Goal: Book appointment/travel/reservation

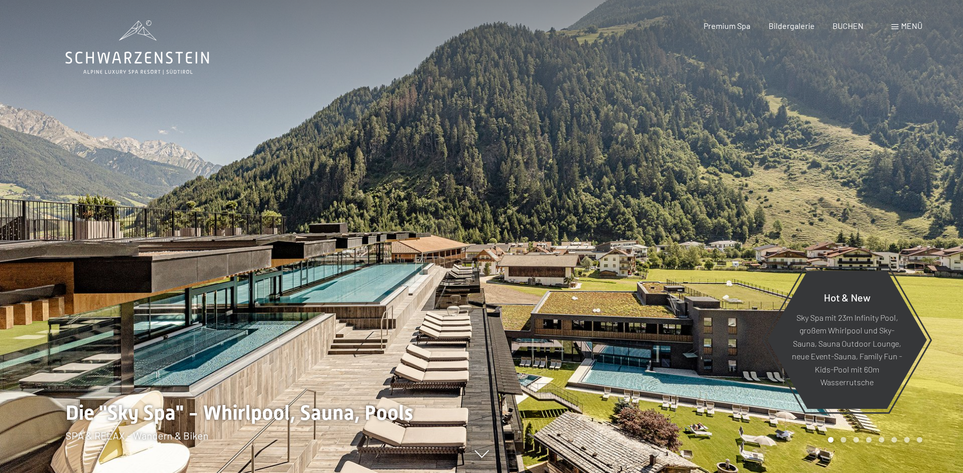
scroll to position [51, 0]
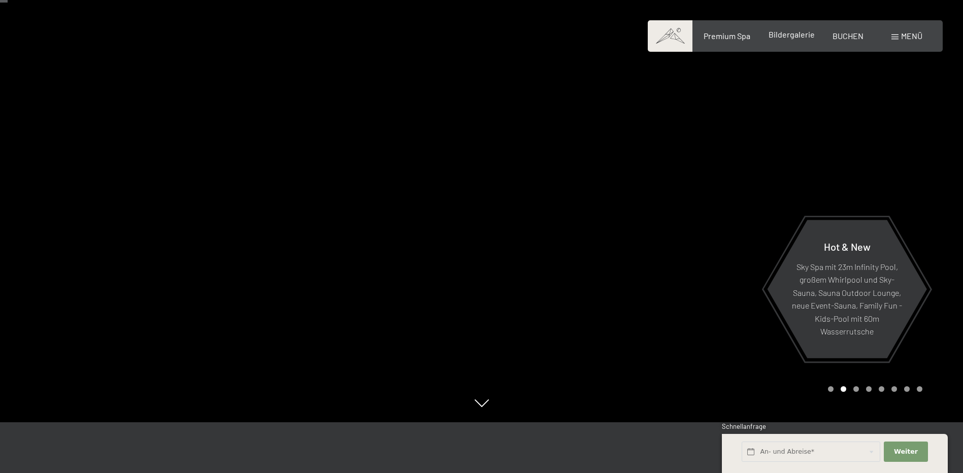
click at [777, 38] on span "Bildergalerie" at bounding box center [792, 34] width 46 height 10
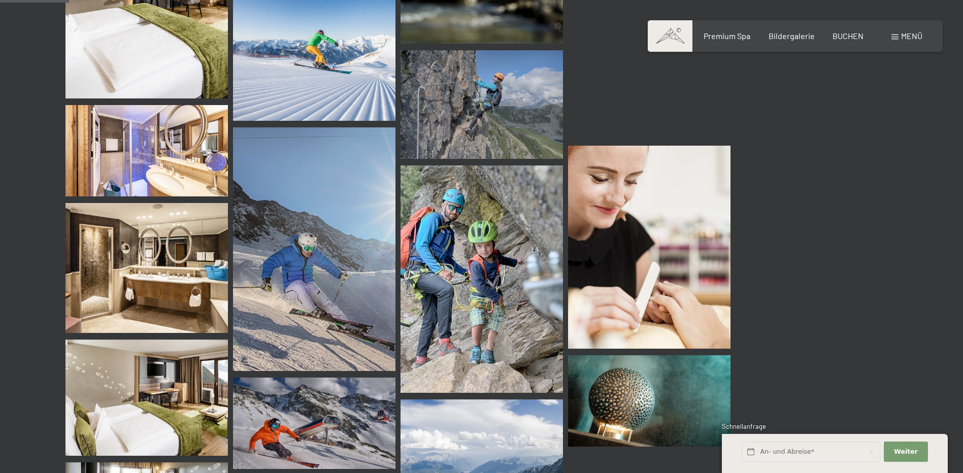
scroll to position [711, 0]
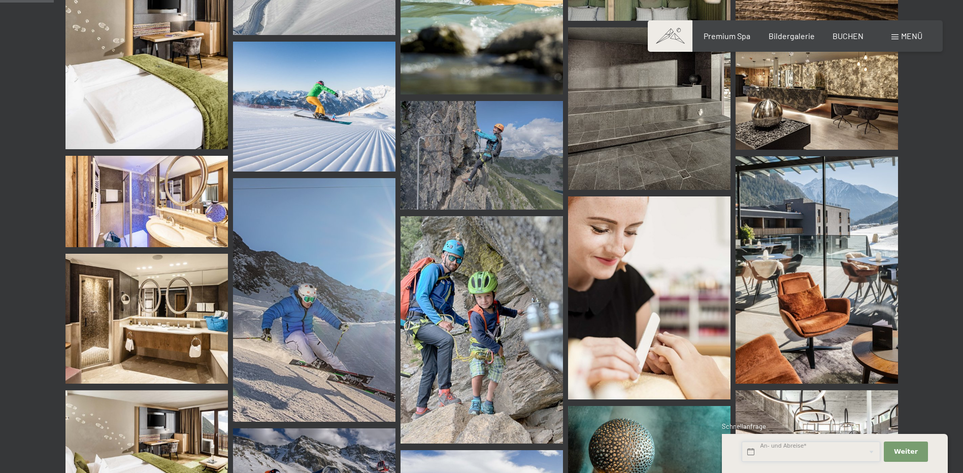
click at [766, 452] on input "text" at bounding box center [811, 452] width 139 height 21
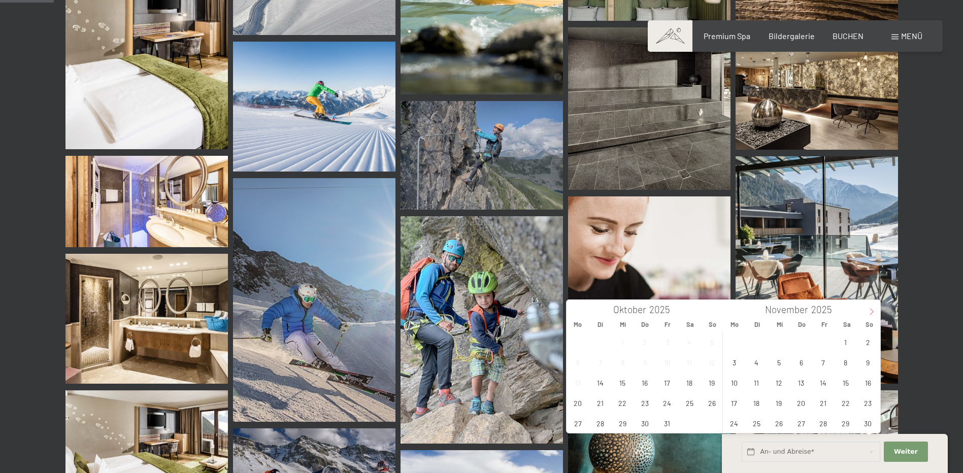
click at [869, 309] on icon at bounding box center [871, 311] width 7 height 7
click at [756, 423] on span "30" at bounding box center [757, 423] width 20 height 20
type input "Di. 30.12.2025"
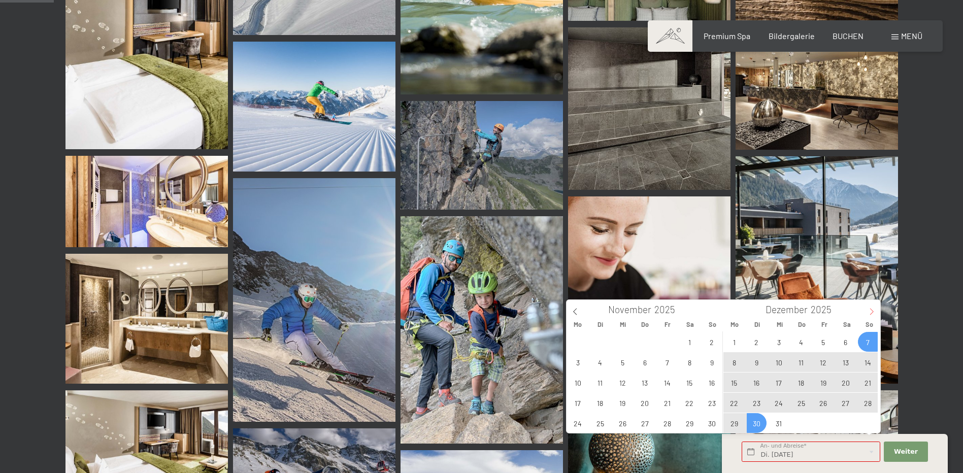
click at [872, 311] on icon at bounding box center [871, 311] width 7 height 7
type input "2026"
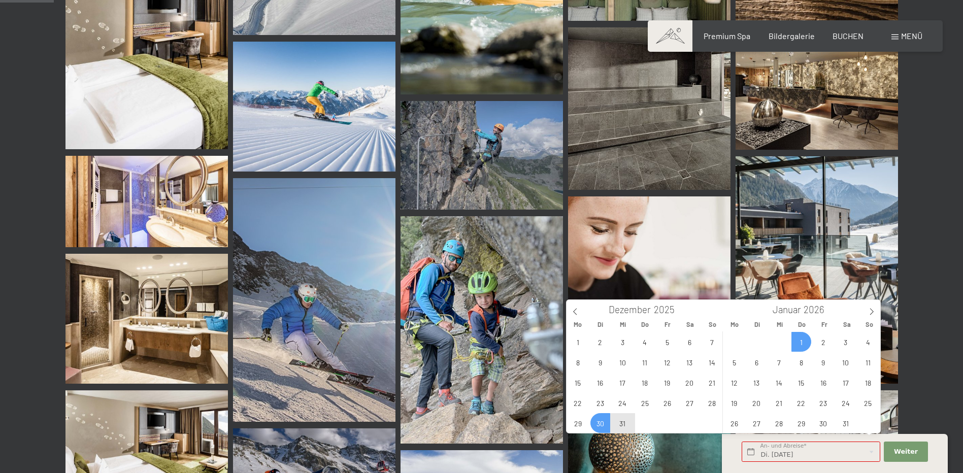
click at [799, 343] on span "1" at bounding box center [801, 342] width 20 height 20
type input "Di. 30.12.2025 - Do. 01.01.2026"
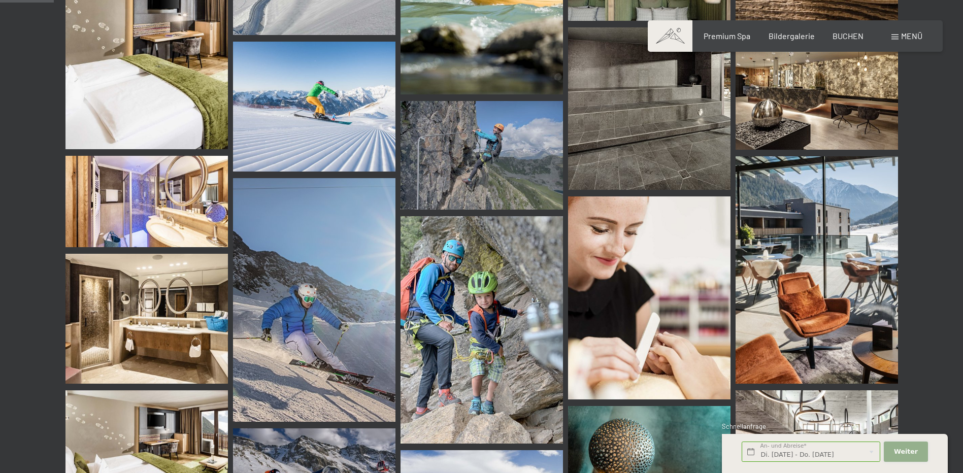
click at [894, 455] on button "Weiter Adressfelder ausblenden" at bounding box center [906, 452] width 44 height 21
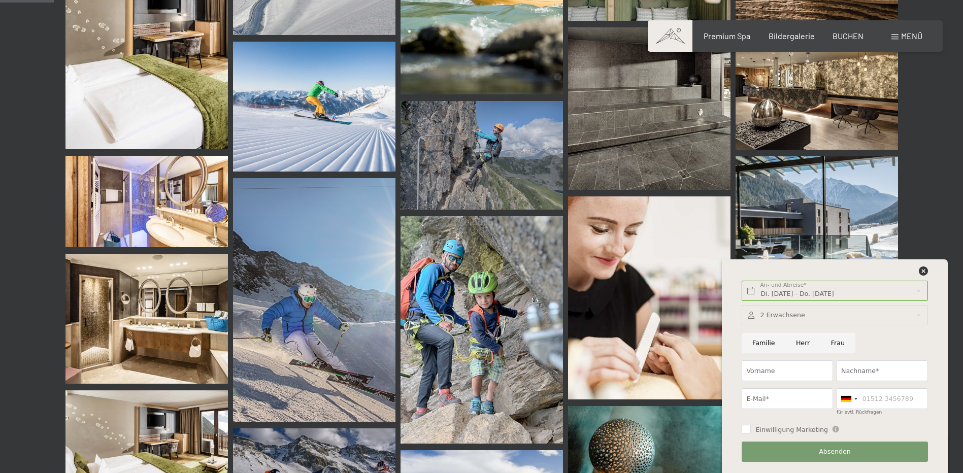
click at [829, 343] on input "Frau" at bounding box center [837, 343] width 35 height 21
radio input "true"
click at [770, 370] on input "Vorname" at bounding box center [787, 370] width 91 height 21
type input "Melanie"
type input "Pernter"
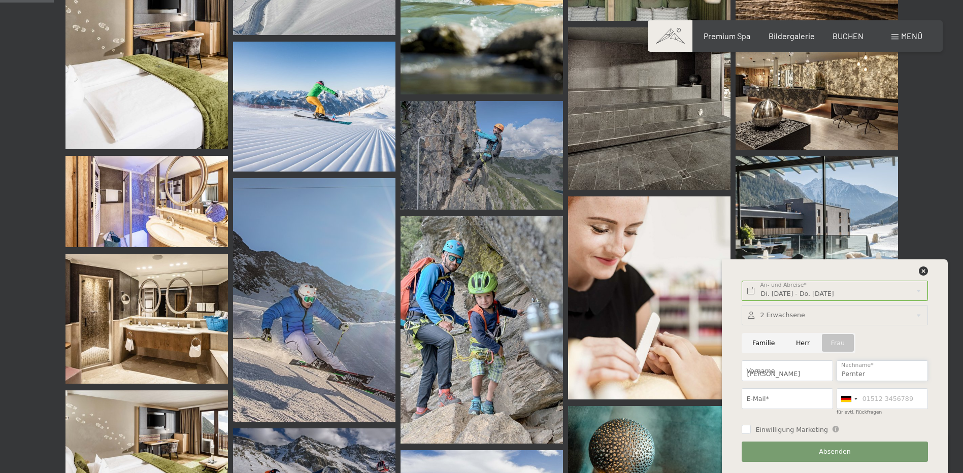
type input "melaniepernter@gmail.com"
type input "06642154069"
click at [850, 405] on div at bounding box center [848, 399] width 23 height 20
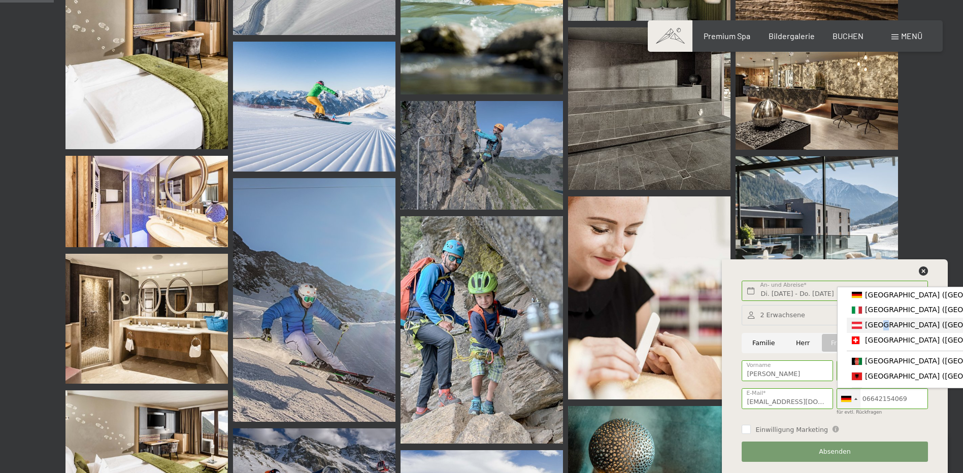
click at [881, 328] on span "[GEOGRAPHIC_DATA] ([GEOGRAPHIC_DATA])" at bounding box center [943, 325] width 157 height 8
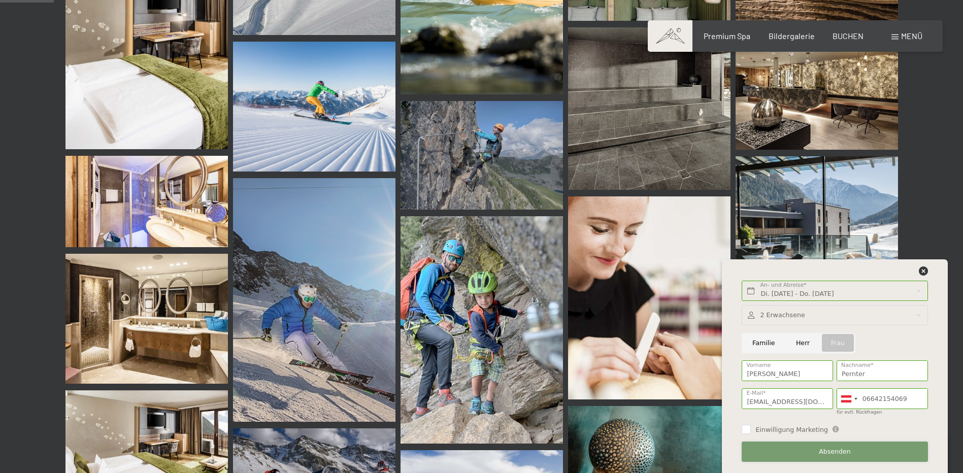
click at [819, 454] on button "Absenden" at bounding box center [835, 452] width 186 height 21
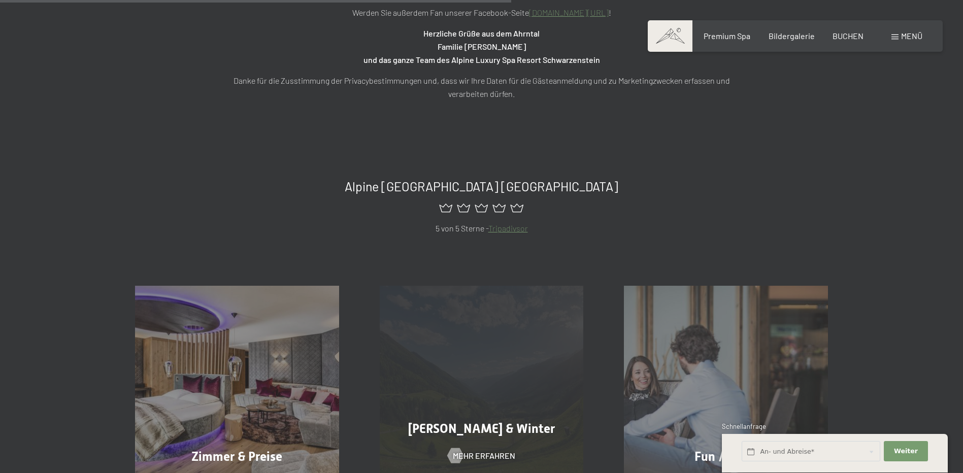
scroll to position [660, 0]
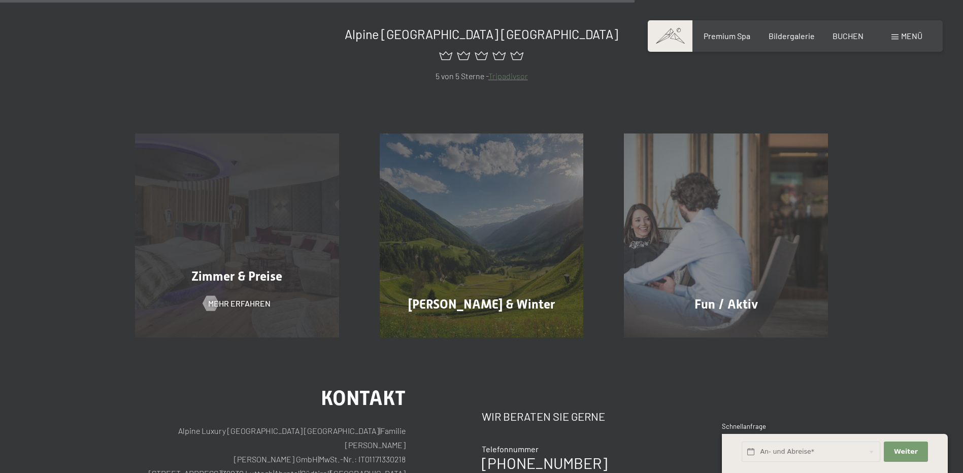
click at [186, 279] on div "Zimmer & Preise" at bounding box center [237, 277] width 245 height 18
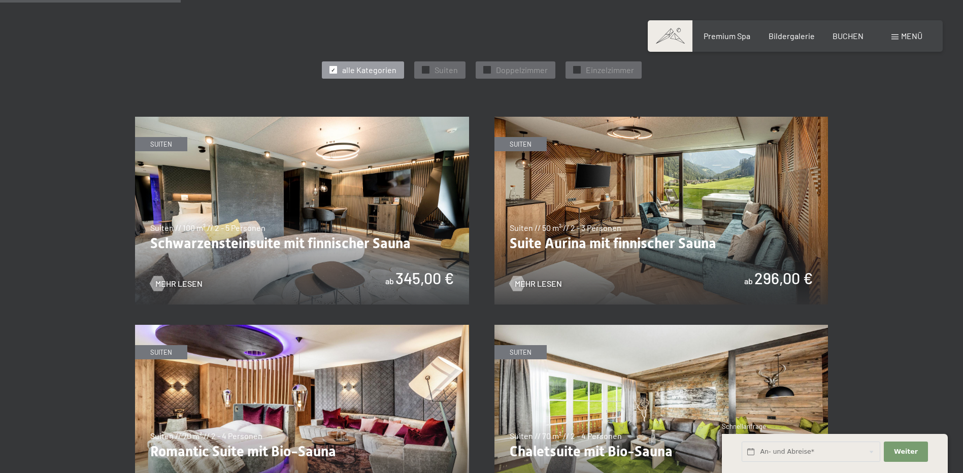
scroll to position [660, 0]
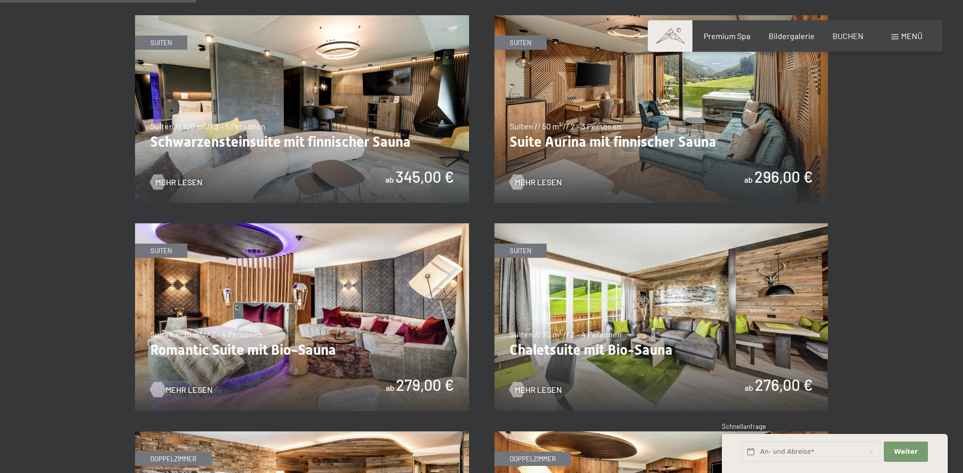
click at [183, 388] on span "Mehr Lesen" at bounding box center [188, 389] width 47 height 11
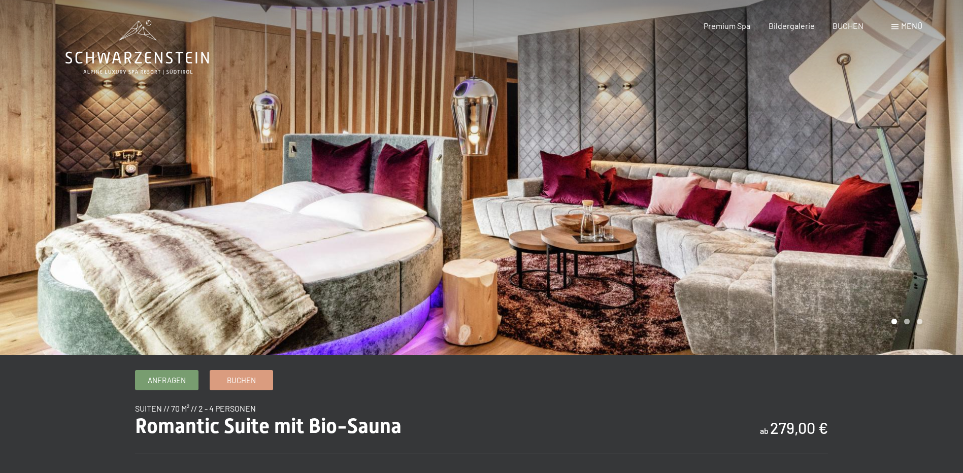
click at [924, 189] on div at bounding box center [723, 177] width 482 height 355
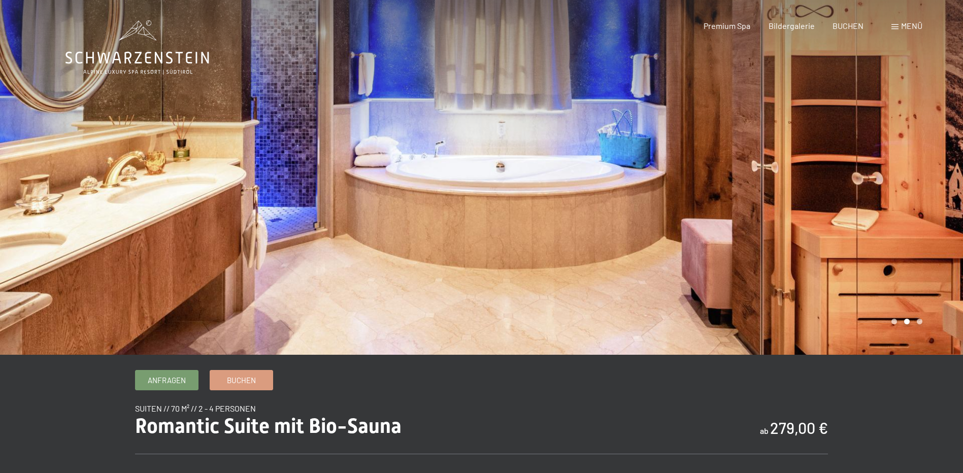
click at [924, 189] on div at bounding box center [723, 177] width 482 height 355
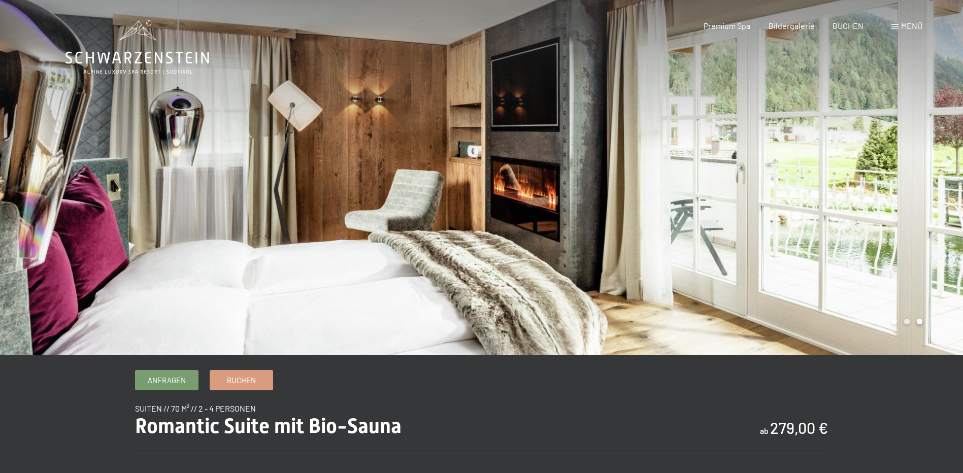
click at [902, 23] on span "Menü" at bounding box center [911, 26] width 21 height 10
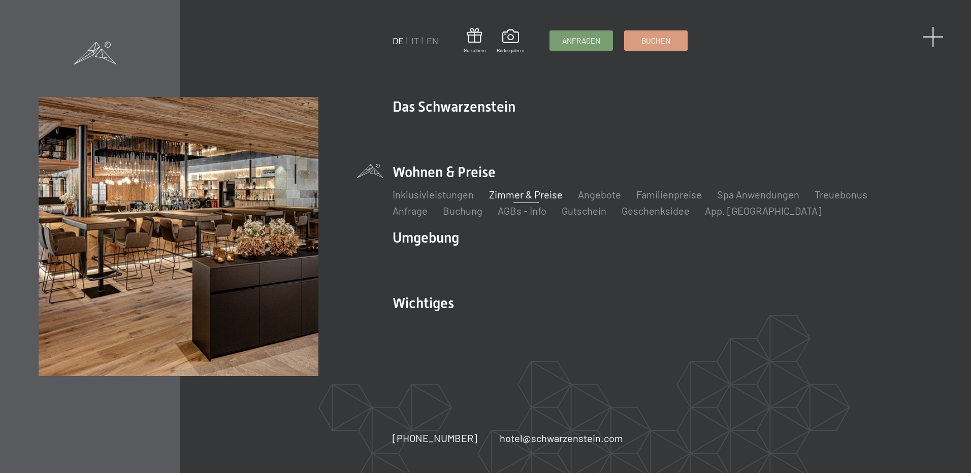
click at [936, 40] on span at bounding box center [932, 36] width 21 height 21
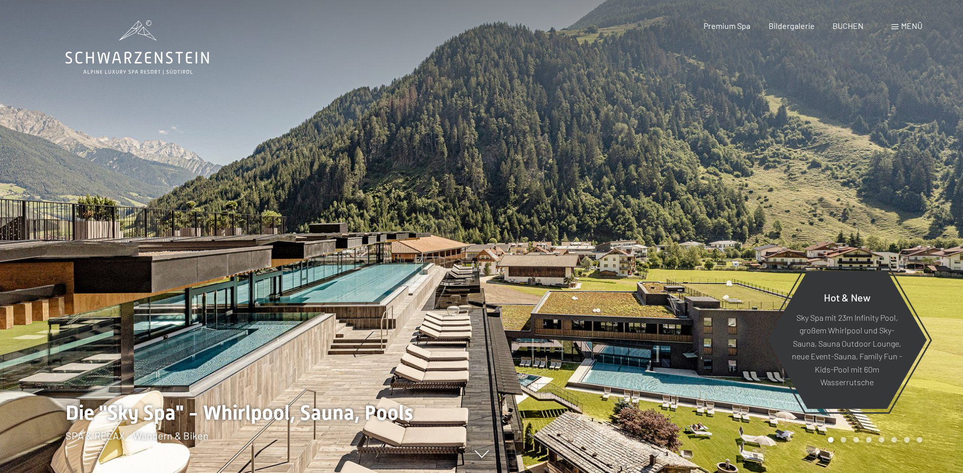
click at [905, 25] on span "Menü" at bounding box center [911, 26] width 21 height 10
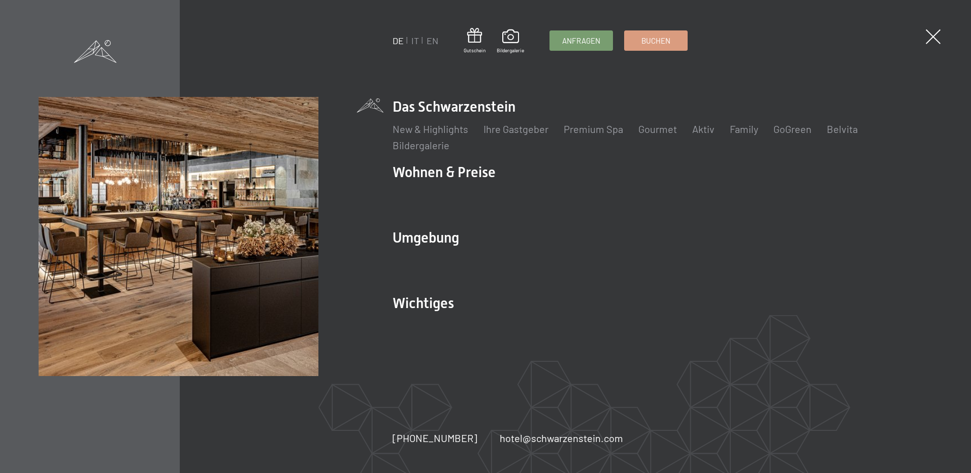
click at [89, 50] on span at bounding box center [95, 51] width 43 height 23
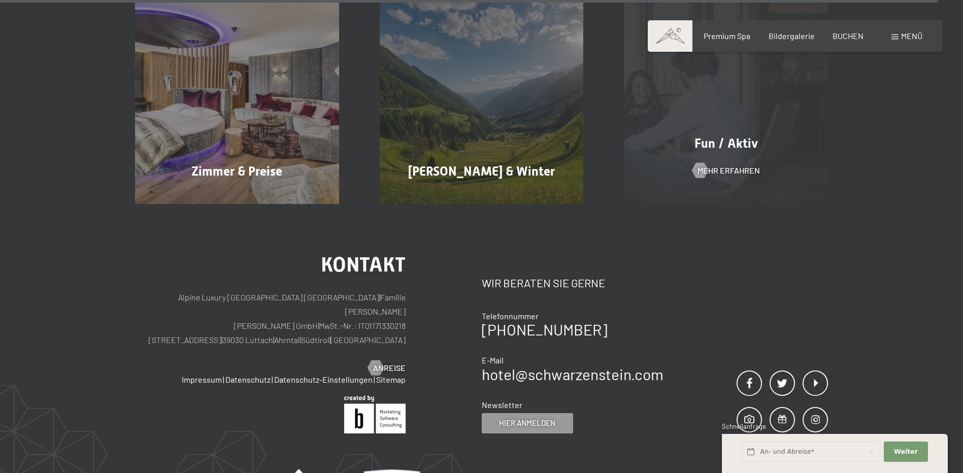
scroll to position [5491, 0]
